Goal: Task Accomplishment & Management: Use online tool/utility

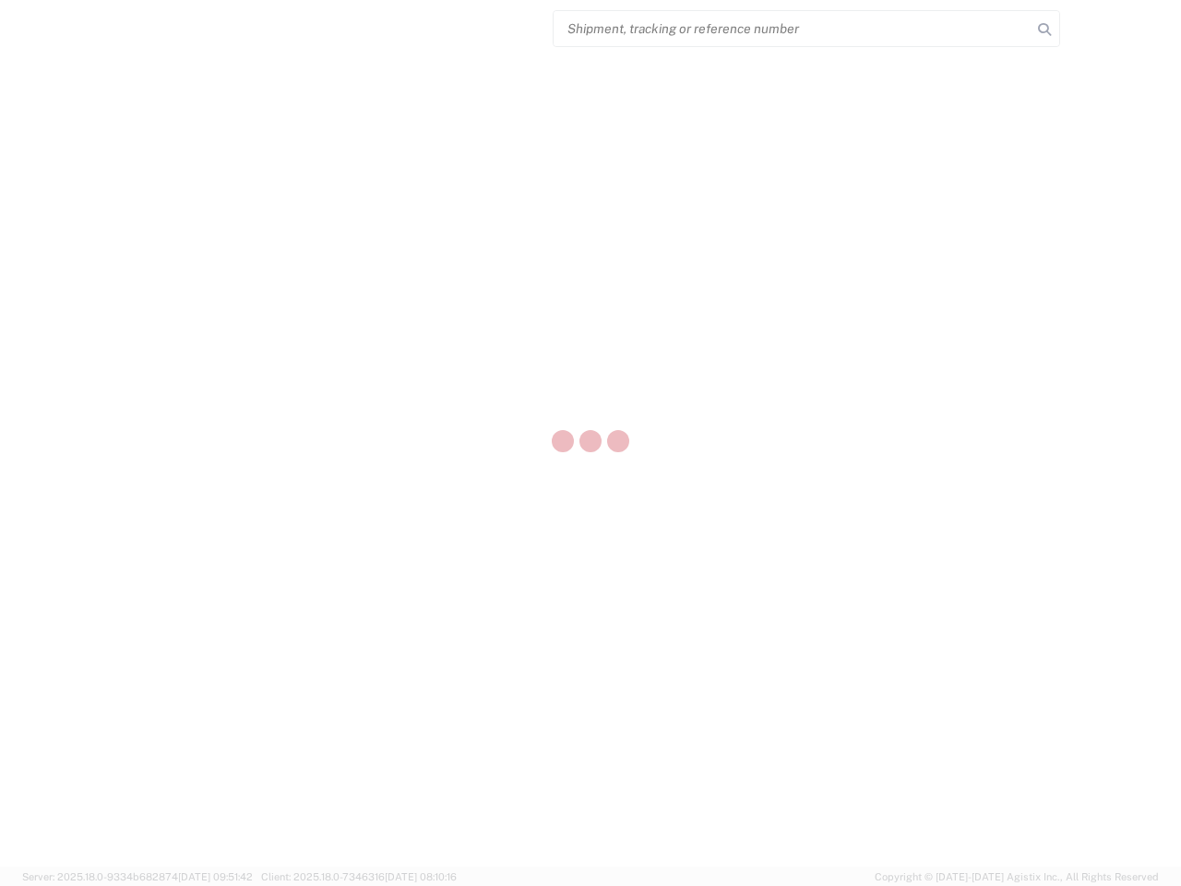
select select "US"
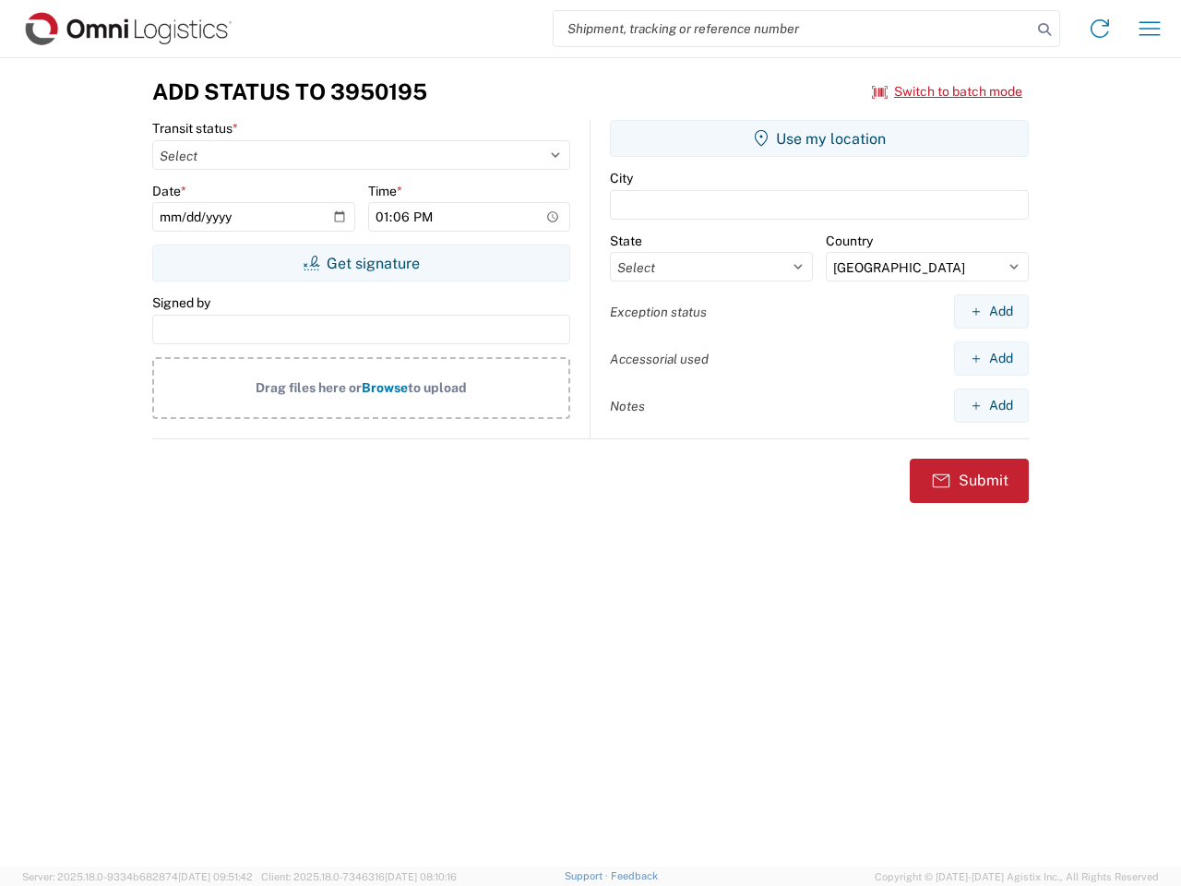
click at [793, 29] on input "search" at bounding box center [793, 28] width 478 height 35
click at [1045, 30] on icon at bounding box center [1045, 30] width 26 height 26
click at [1100, 29] on icon at bounding box center [1100, 29] width 30 height 30
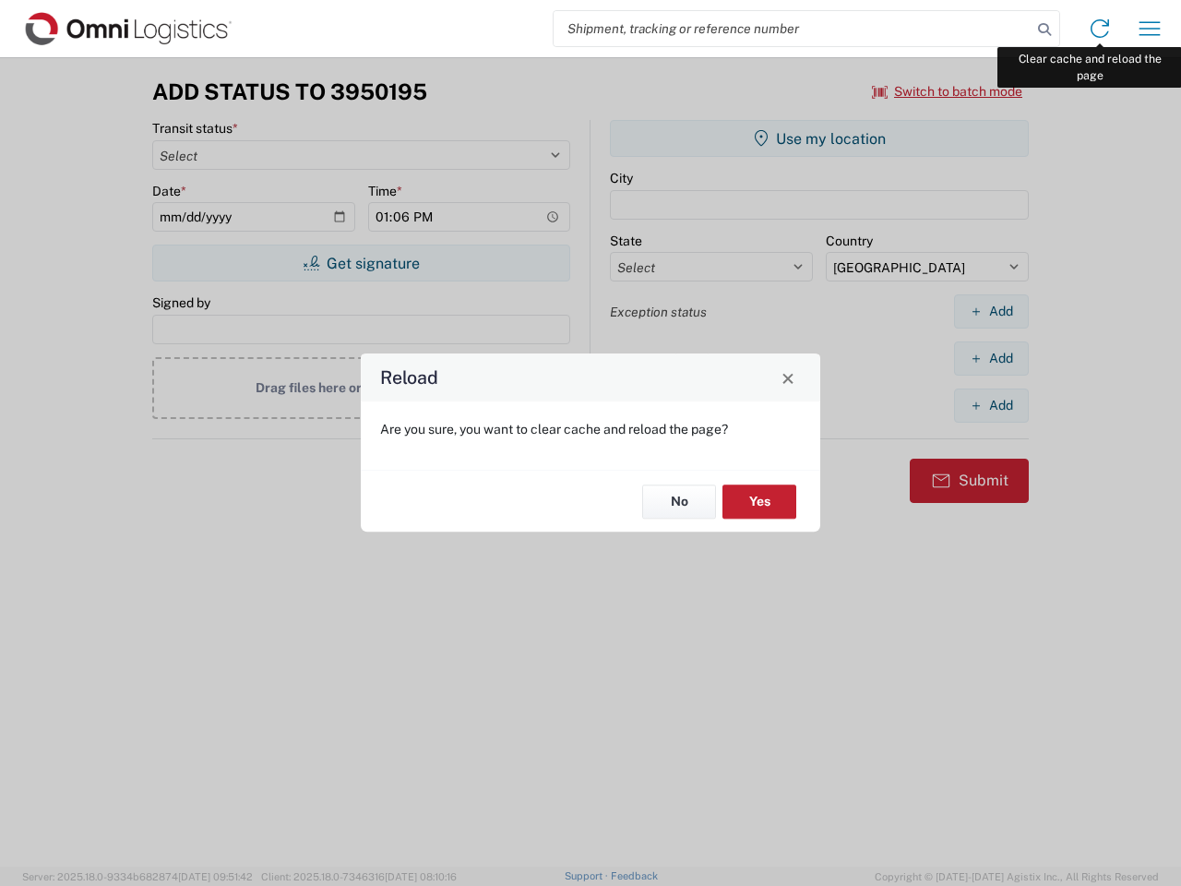
click at [1150, 29] on div "Reload Are you sure, you want to clear cache and reload the page? No Yes" at bounding box center [590, 443] width 1181 height 886
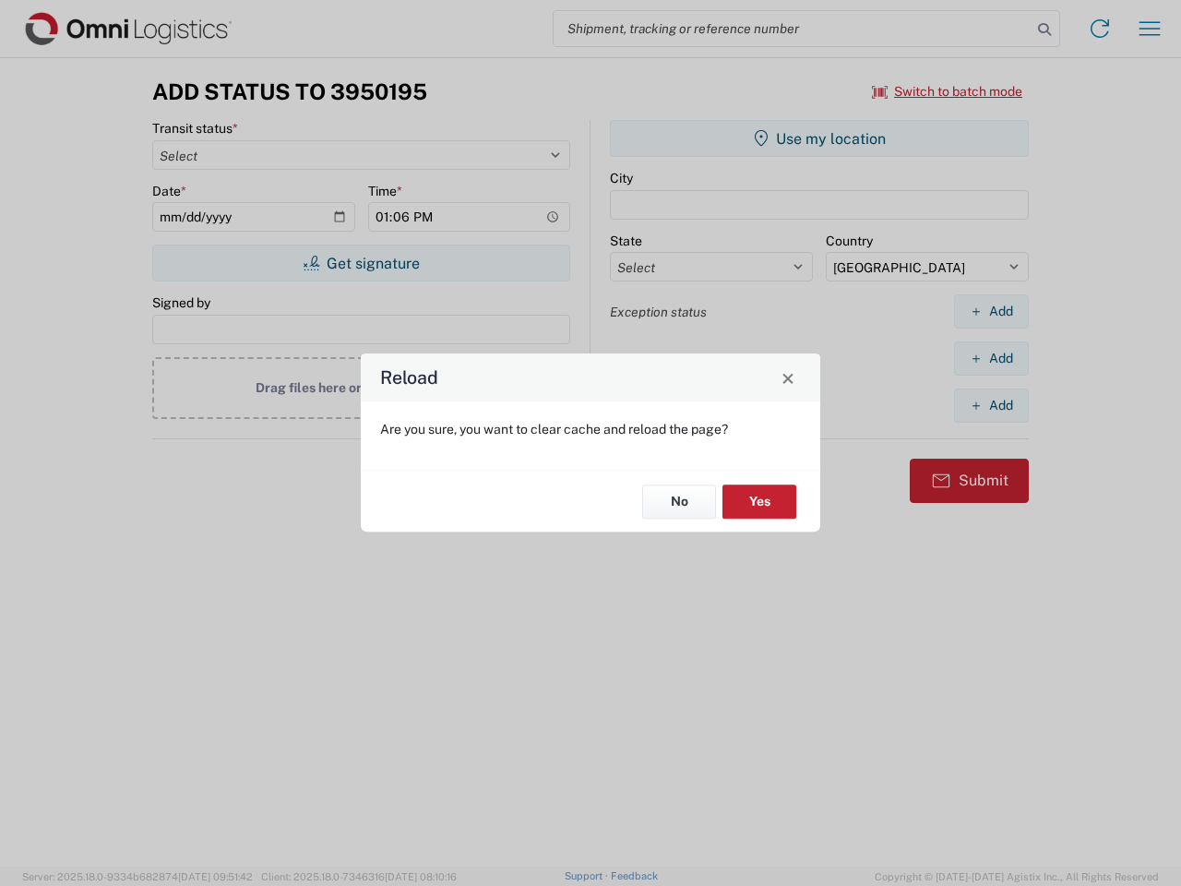
click at [948, 91] on div "Reload Are you sure, you want to clear cache and reload the page? No Yes" at bounding box center [590, 443] width 1181 height 886
click at [361, 263] on div "Reload Are you sure, you want to clear cache and reload the page? No Yes" at bounding box center [590, 443] width 1181 height 886
click at [820, 138] on div "Reload Are you sure, you want to clear cache and reload the page? No Yes" at bounding box center [590, 443] width 1181 height 886
click at [991, 311] on div "Reload Are you sure, you want to clear cache and reload the page? No Yes" at bounding box center [590, 443] width 1181 height 886
click at [991, 358] on div "Reload Are you sure, you want to clear cache and reload the page? No Yes" at bounding box center [590, 443] width 1181 height 886
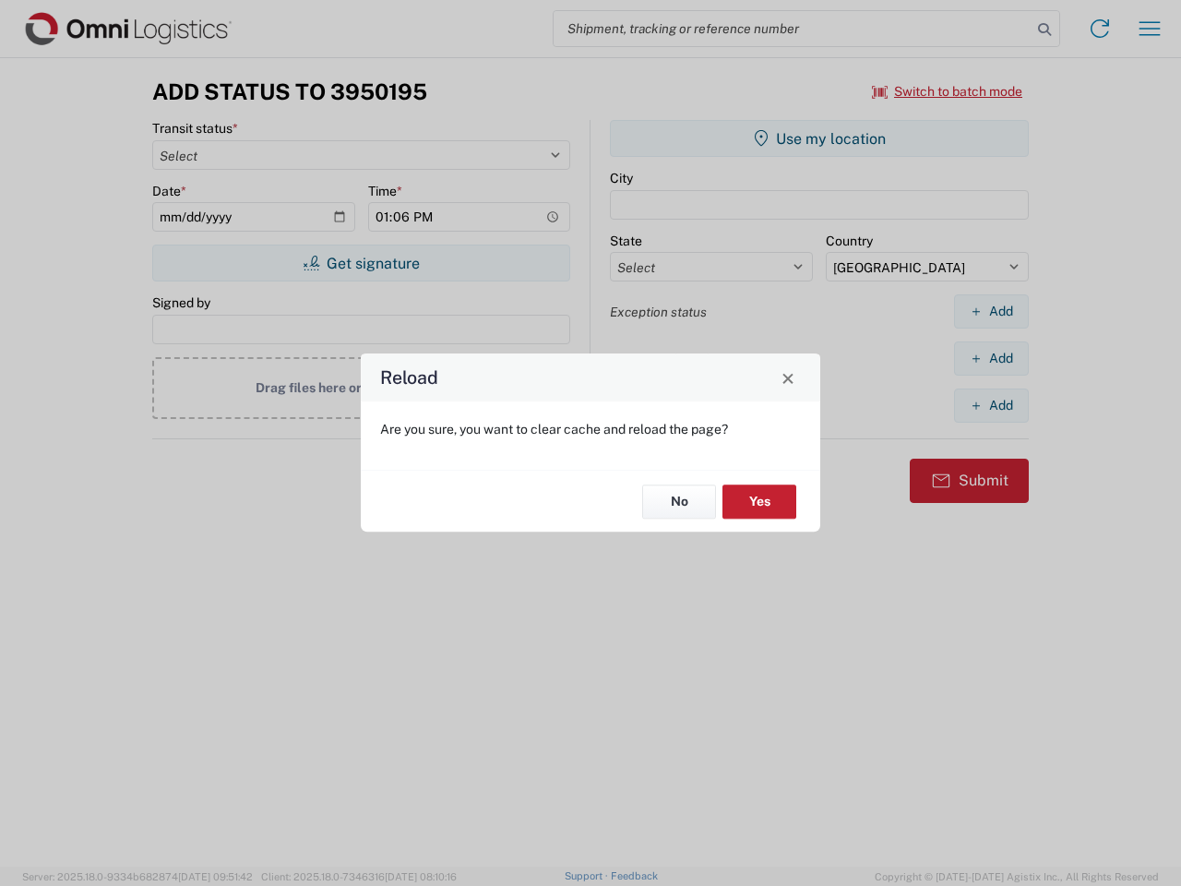
click at [991, 405] on div "Reload Are you sure, you want to clear cache and reload the page? No Yes" at bounding box center [590, 443] width 1181 height 886
